Goal: Task Accomplishment & Management: Manage account settings

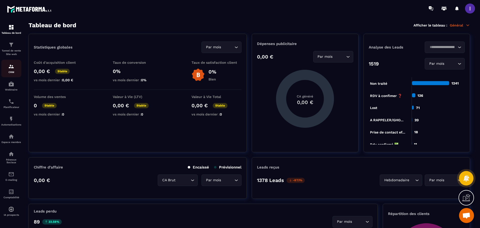
scroll to position [312, 0]
click at [11, 104] on img at bounding box center [11, 102] width 6 height 6
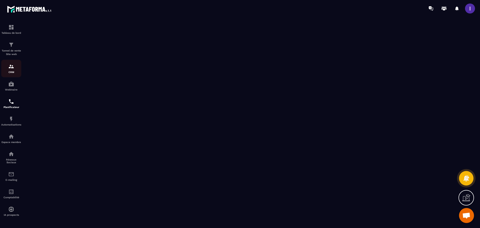
click at [13, 70] on div "CRM" at bounding box center [11, 69] width 20 height 10
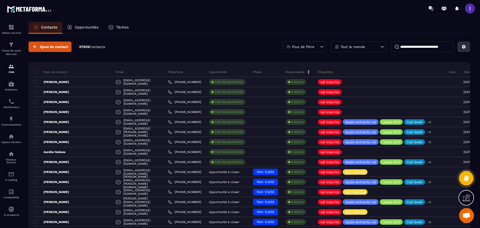
click at [467, 46] on button at bounding box center [464, 47] width 13 height 11
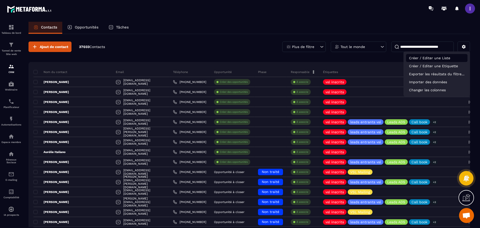
click at [430, 58] on p "Créer / Editer une Liste" at bounding box center [437, 58] width 62 height 8
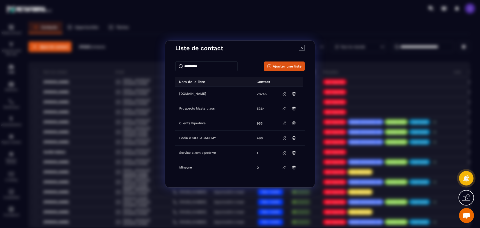
click at [195, 66] on input "Modal window" at bounding box center [206, 66] width 63 height 10
click at [284, 65] on span "Ajouter une liste" at bounding box center [287, 66] width 29 height 5
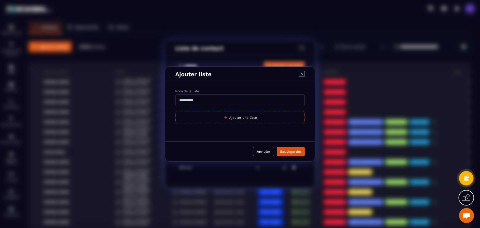
click at [209, 101] on input "Modal window" at bounding box center [240, 101] width 130 height 12
type input "*****"
click at [293, 154] on div "Sauvegarder" at bounding box center [291, 151] width 22 height 5
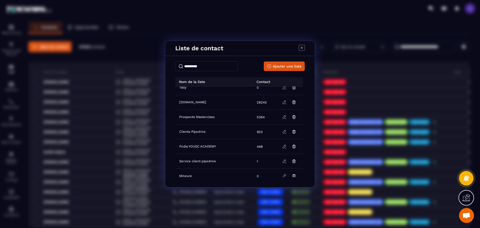
scroll to position [12, 0]
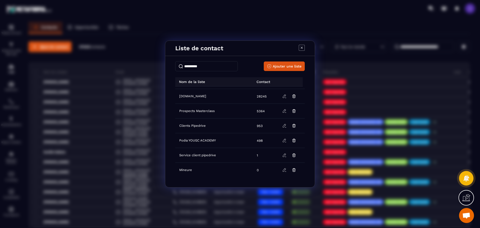
click at [302, 48] on icon "Modal window" at bounding box center [302, 48] width 6 height 6
